Goal: Information Seeking & Learning: Learn about a topic

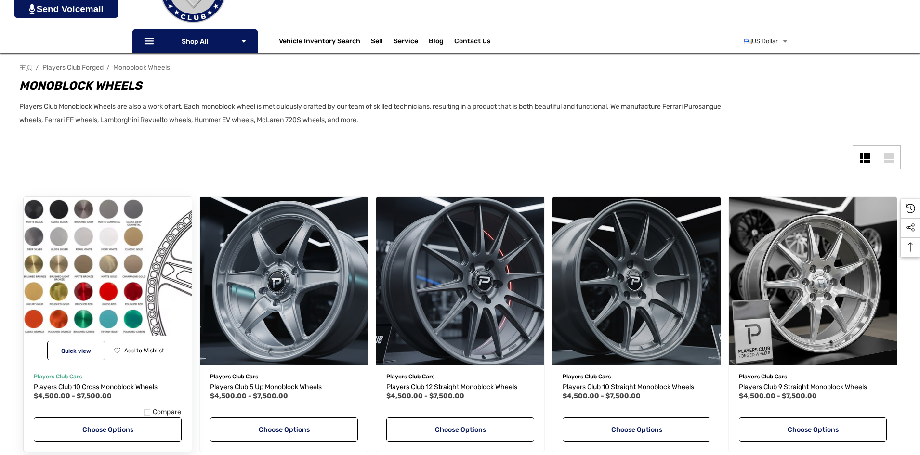
scroll to position [96, 0]
click at [152, 305] on img "Players Club 10 Cross Monoblock Wheels,Price range from $4,500.00 to $7,500.00\a" at bounding box center [107, 280] width 185 height 185
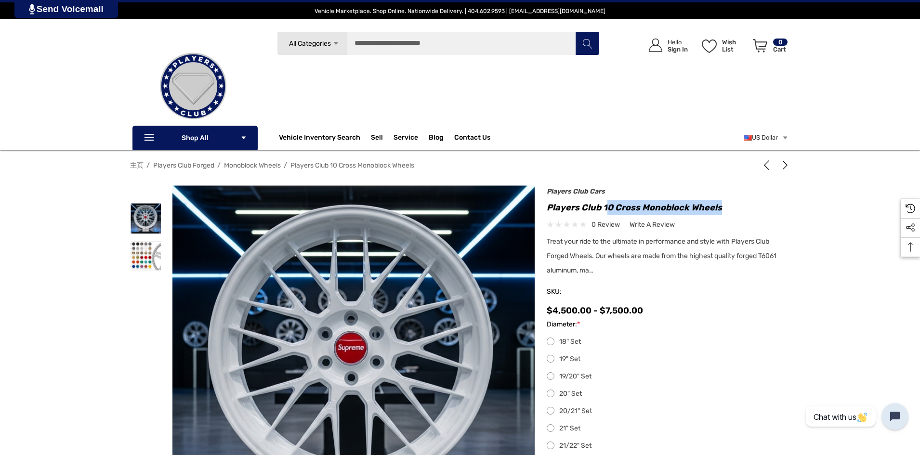
drag, startPoint x: 606, startPoint y: 207, endPoint x: 723, endPoint y: 212, distance: 117.2
click at [723, 212] on h1 "Players Club 10 Cross Monoblock Wheels" at bounding box center [668, 207] width 243 height 15
click at [657, 198] on div "Players Club Cars Players Club 10 Cross Monoblock Wheels 0 review Write a Review" at bounding box center [668, 254] width 243 height 129
drag, startPoint x: 604, startPoint y: 207, endPoint x: 722, endPoint y: 206, distance: 118.0
click at [722, 206] on h1 "Players Club 10 Cross Monoblock Wheels" at bounding box center [668, 207] width 243 height 15
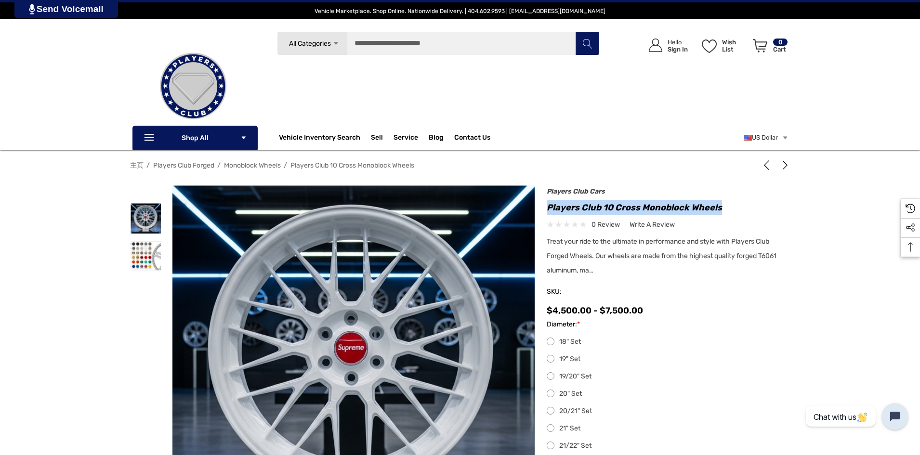
drag, startPoint x: 546, startPoint y: 204, endPoint x: 721, endPoint y: 209, distance: 175.5
click at [721, 209] on div "Previous Next G63 AMG Carbon Fiber Steering Wheel $2,500.00 - $3,500.00" at bounding box center [662, 404] width 255 height 428
click at [635, 198] on div "Players Club Cars Players Club 10 Cross Monoblock Wheels 0 review Write a Review" at bounding box center [668, 254] width 243 height 129
drag, startPoint x: 604, startPoint y: 206, endPoint x: 730, endPoint y: 209, distance: 125.8
click at [729, 209] on h1 "Players Club 10 Cross Monoblock Wheels" at bounding box center [668, 207] width 243 height 15
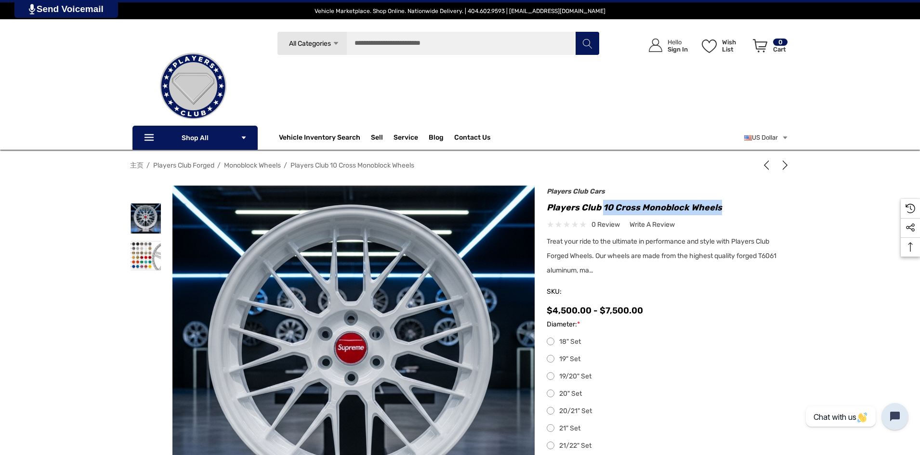
copy h1 "10 Cross Monoblock Wheels"
click at [615, 213] on h1 "Players Club 10 Cross Monoblock Wheels" at bounding box center [668, 207] width 243 height 15
drag, startPoint x: 616, startPoint y: 208, endPoint x: 640, endPoint y: 210, distance: 24.6
click at [640, 210] on h1 "Players Club 10 Cross Monoblock Wheels" at bounding box center [668, 207] width 243 height 15
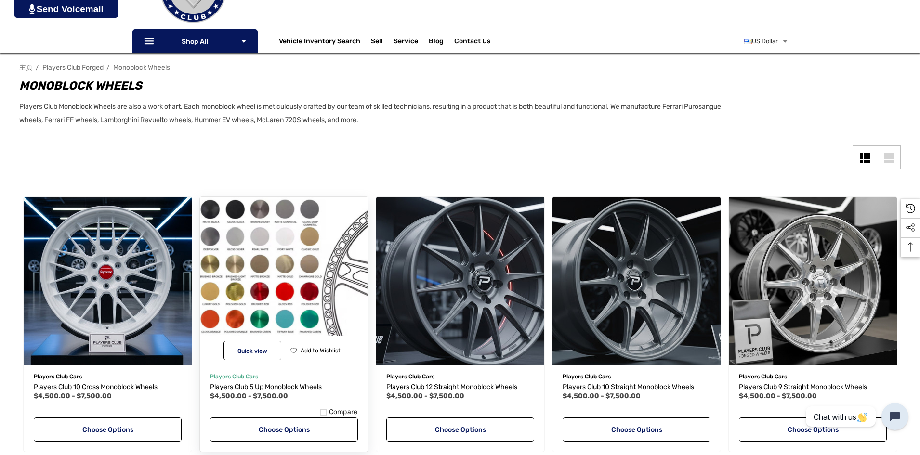
drag, startPoint x: 280, startPoint y: 378, endPoint x: 278, endPoint y: 397, distance: 18.9
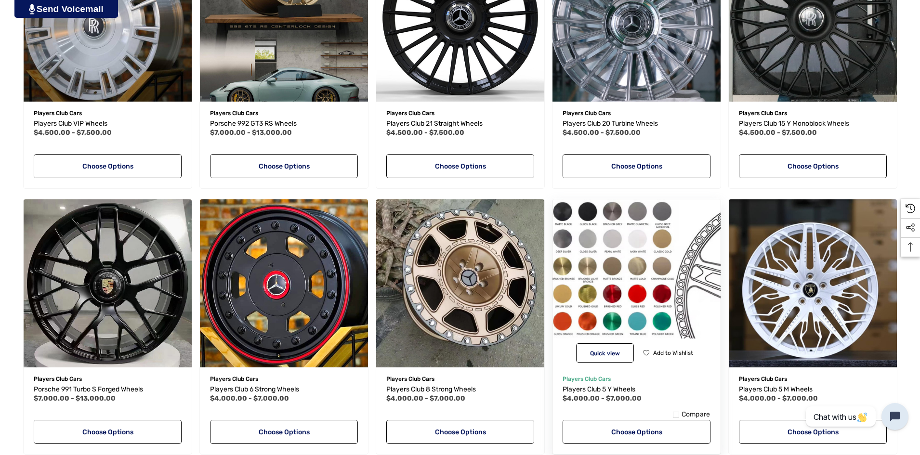
scroll to position [626, 0]
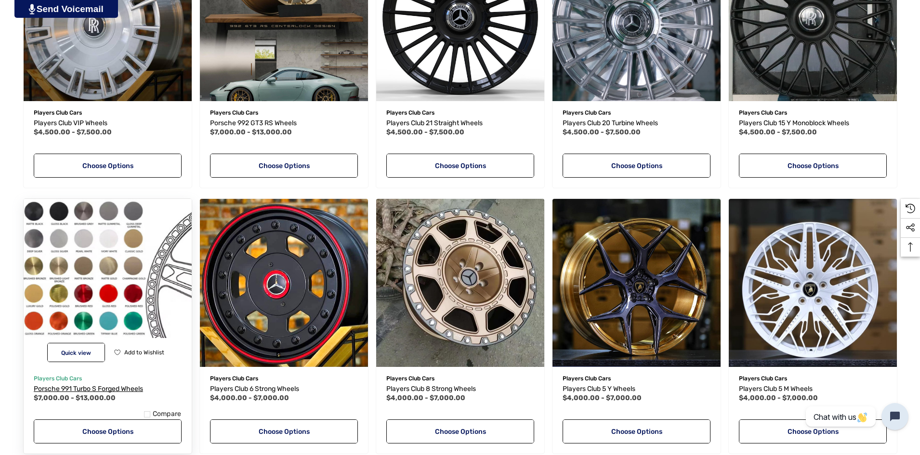
click at [126, 391] on span "Porsche 991 Turbo S Forged Wheels" at bounding box center [88, 389] width 109 height 8
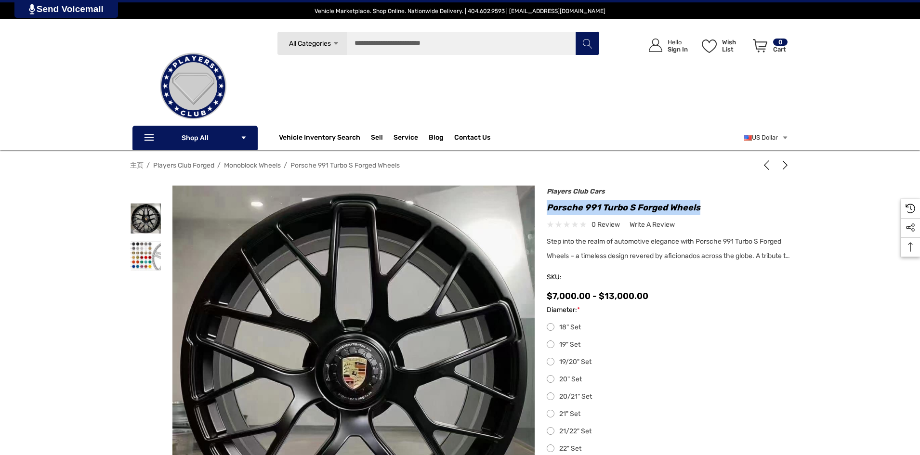
drag, startPoint x: 548, startPoint y: 210, endPoint x: 713, endPoint y: 202, distance: 164.4
click at [713, 202] on h1 "Porsche 991 Turbo S Forged Wheels" at bounding box center [668, 207] width 243 height 15
